Goal: Information Seeking & Learning: Learn about a topic

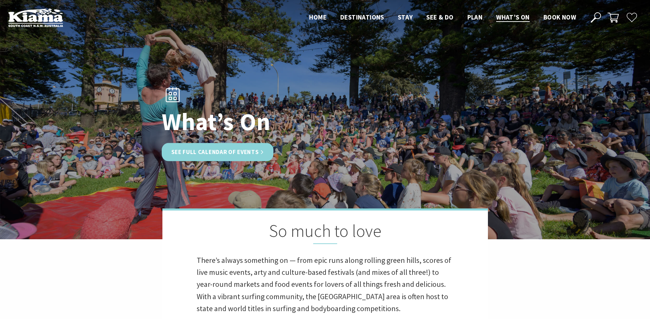
click at [215, 146] on link "See Full Calendar of Events" at bounding box center [218, 152] width 112 height 18
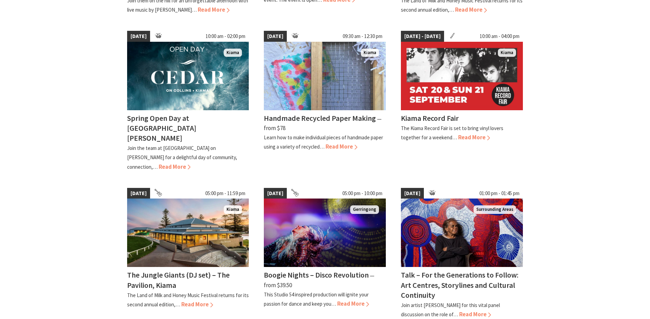
scroll to position [480, 0]
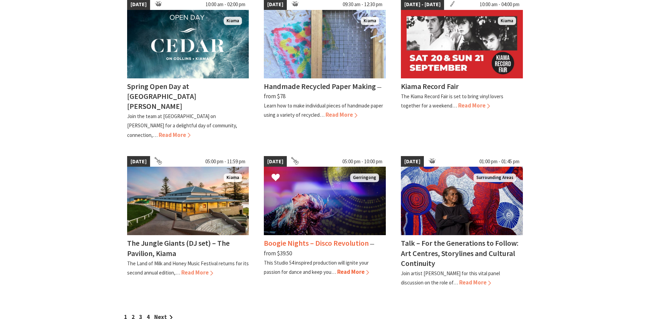
click at [352, 268] on span "Read More" at bounding box center [353, 272] width 32 height 8
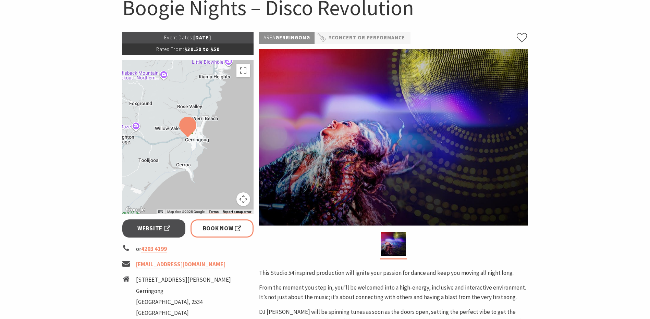
scroll to position [69, 0]
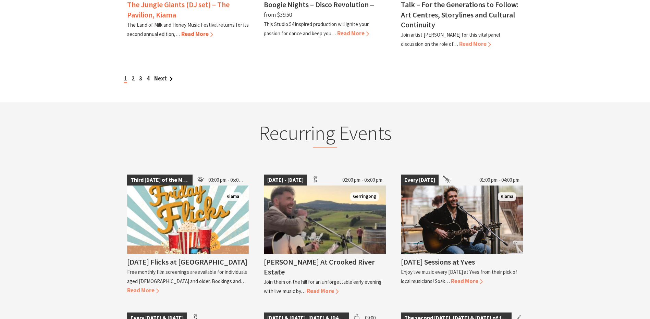
scroll to position [650, 0]
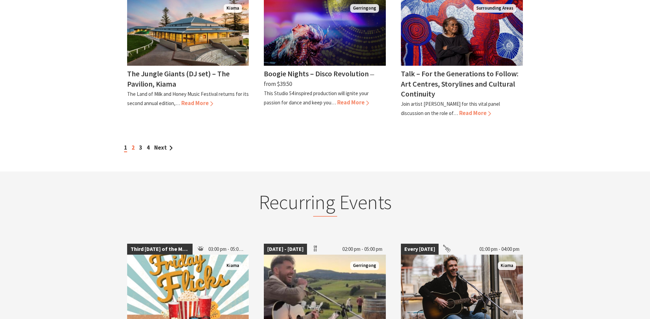
click at [134, 144] on link "2" at bounding box center [133, 148] width 3 height 8
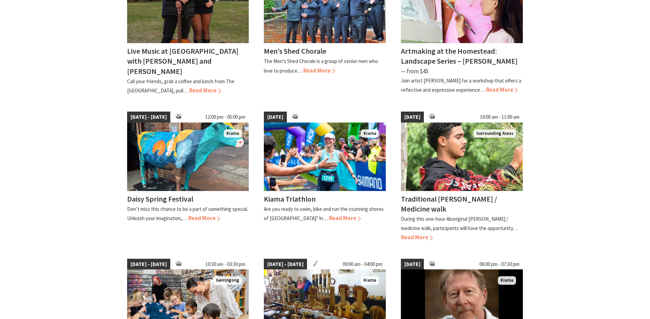
scroll to position [274, 0]
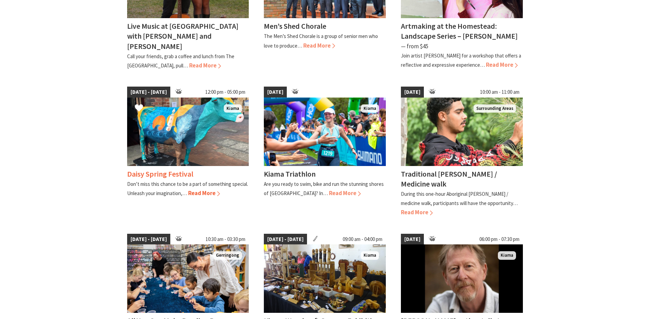
click at [211, 192] on span "Read More" at bounding box center [204, 194] width 32 height 8
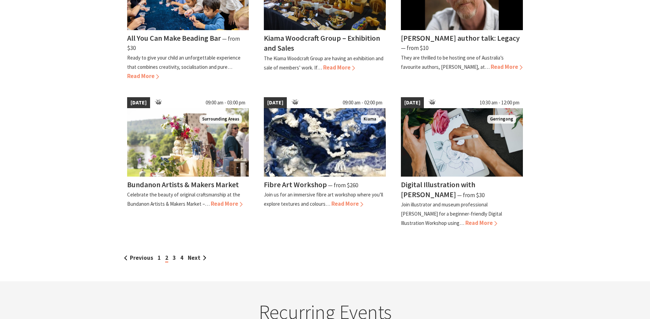
scroll to position [583, 0]
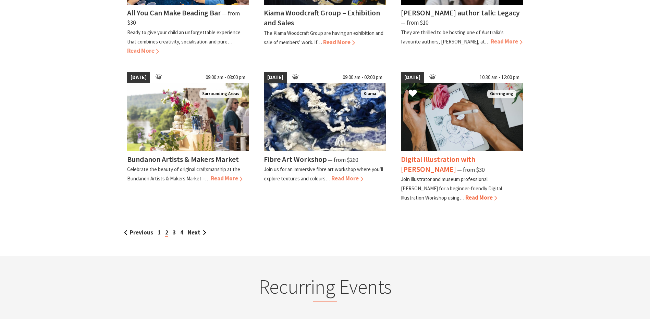
click at [465, 197] on span "Read More" at bounding box center [481, 198] width 32 height 8
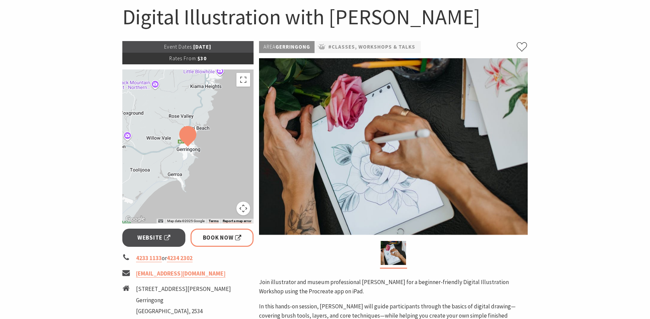
scroll to position [69, 0]
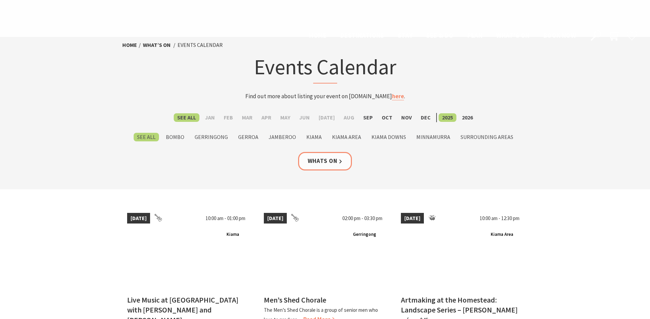
scroll to position [583, 0]
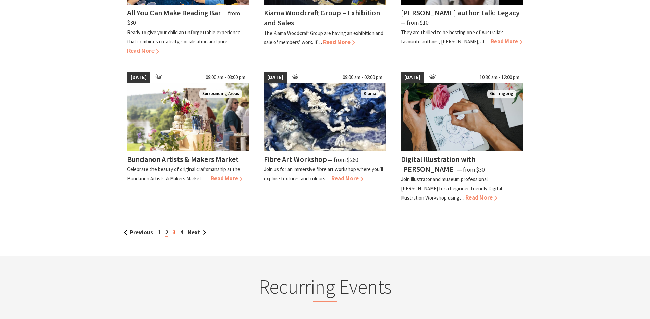
click at [175, 232] on link "3" at bounding box center [174, 233] width 3 height 8
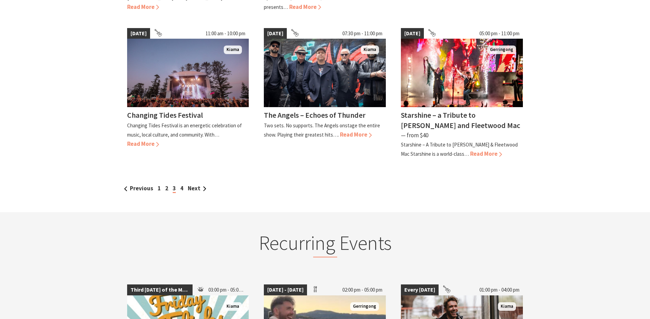
scroll to position [617, 0]
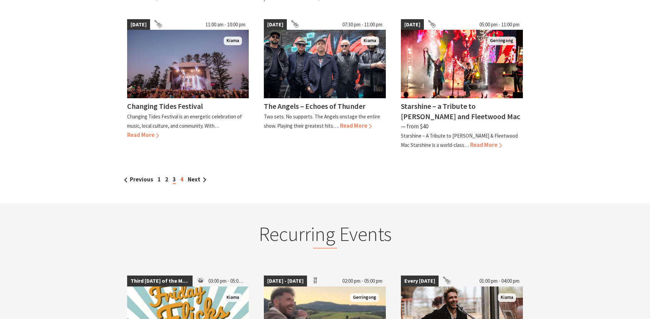
click at [181, 176] on link "4" at bounding box center [181, 180] width 3 height 8
